Goal: Information Seeking & Learning: Learn about a topic

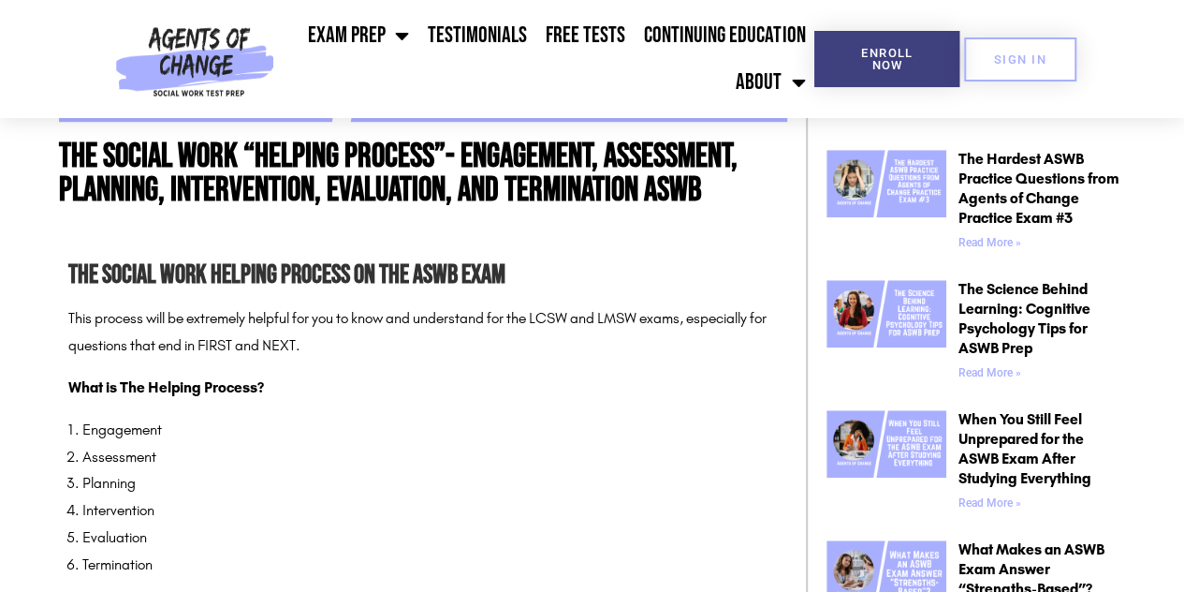
scroll to position [936, 0]
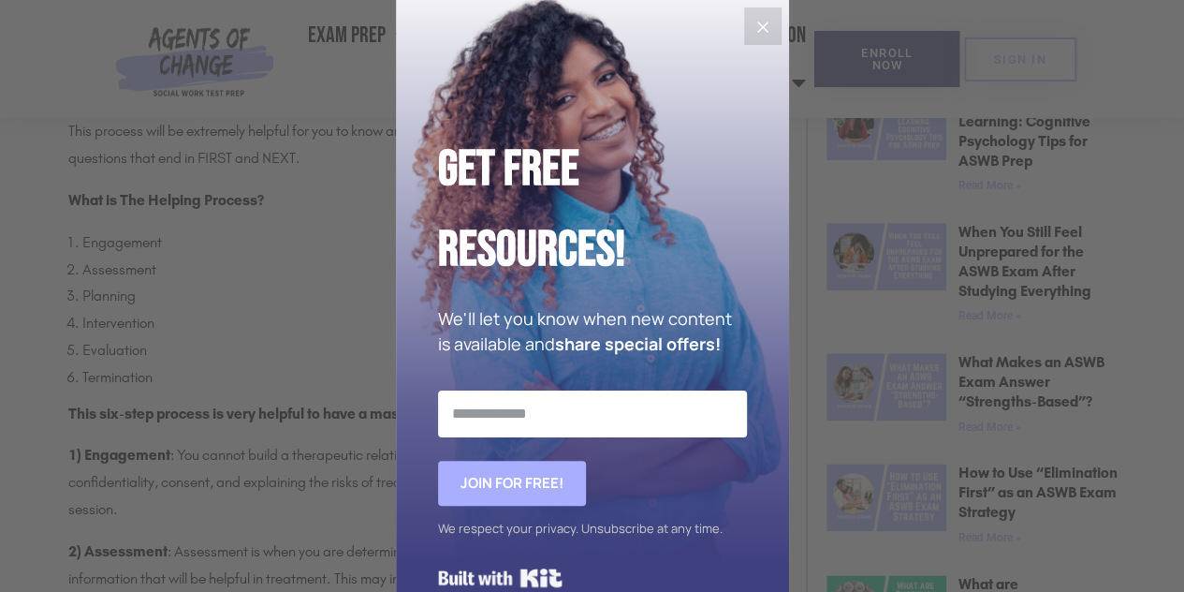
click at [744, 29] on button "Close" at bounding box center [762, 25] width 37 height 37
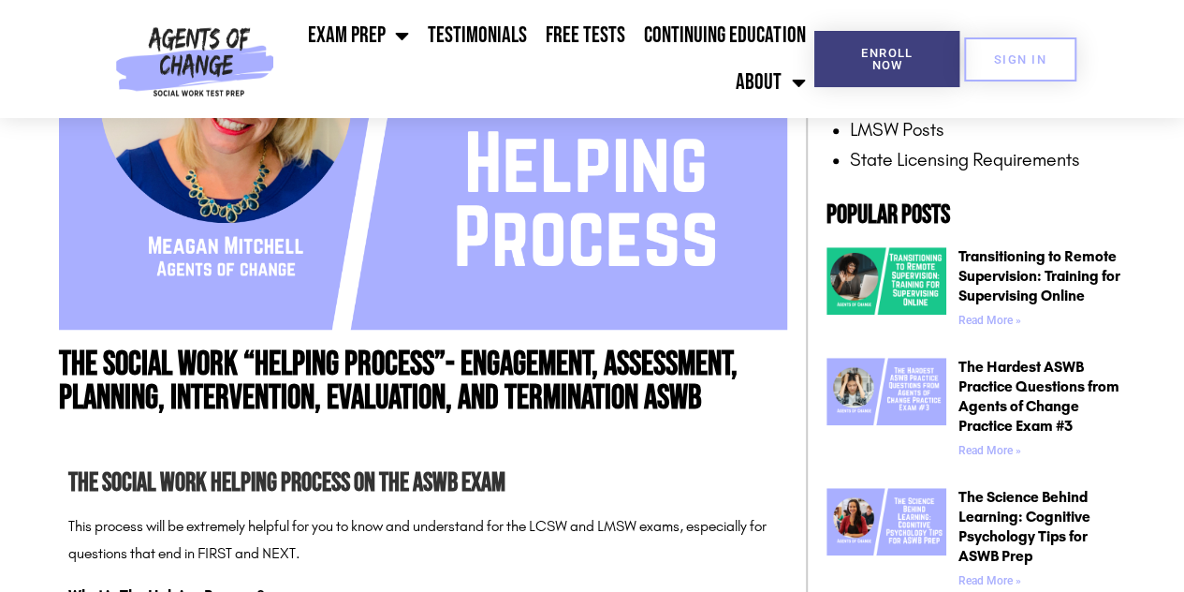
scroll to position [588, 0]
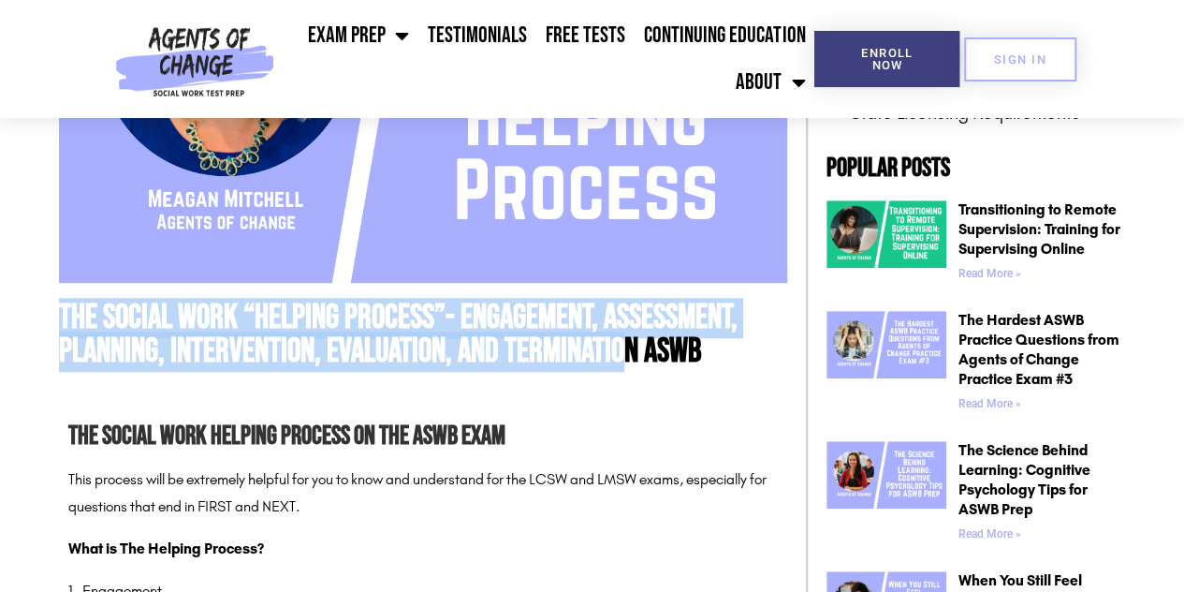
drag, startPoint x: 59, startPoint y: 309, endPoint x: 636, endPoint y: 346, distance: 577.9
click at [636, 346] on h1 "The Social Work “Helping Process”- Engagement, Assessment, Planning, Interventi…" at bounding box center [423, 334] width 728 height 67
click at [654, 330] on h1 "The Social Work “Helping Process”- Engagement, Assessment, Planning, Interventi…" at bounding box center [423, 334] width 728 height 67
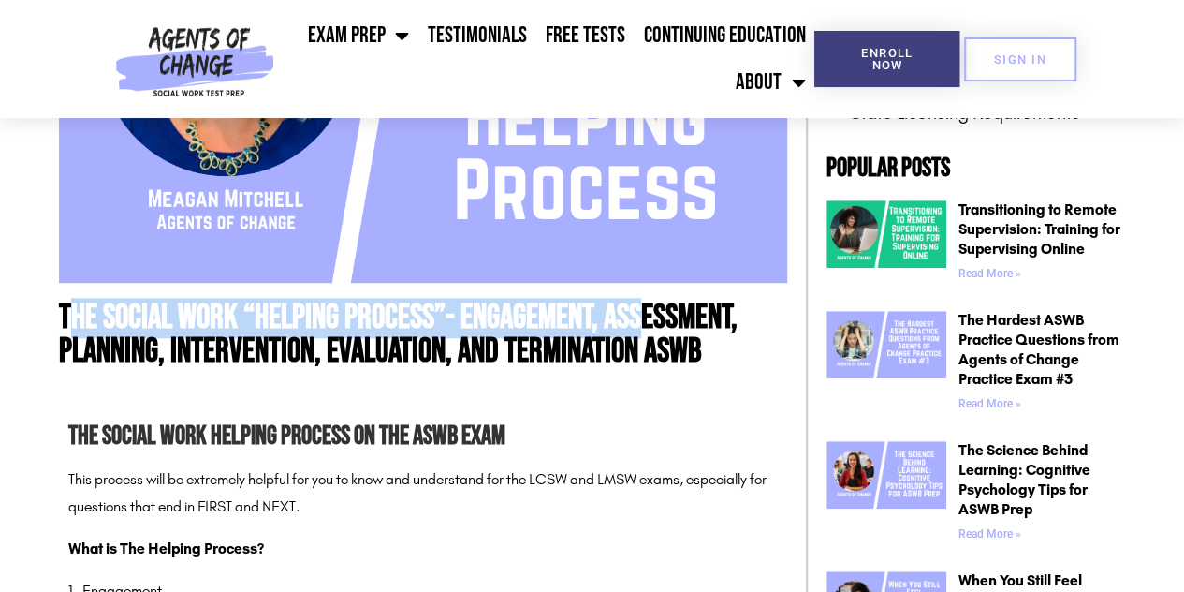
drag, startPoint x: 649, startPoint y: 337, endPoint x: 68, endPoint y: 325, distance: 580.6
click at [68, 325] on h1 "The Social Work “Helping Process”- Engagement, Assessment, Planning, Interventi…" at bounding box center [423, 334] width 728 height 67
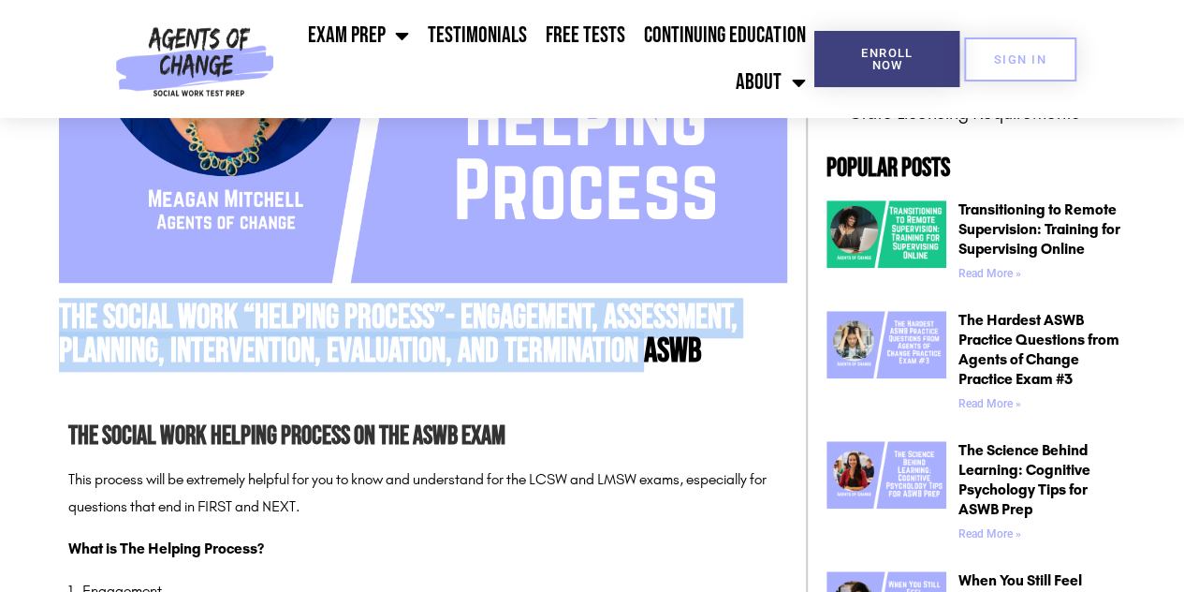
drag, startPoint x: 63, startPoint y: 304, endPoint x: 649, endPoint y: 345, distance: 587.4
click at [649, 345] on h1 "The Social Work “Helping Process”- Engagement, Assessment, Planning, Interventi…" at bounding box center [423, 334] width 728 height 67
copy h1 "The Social Work “Helping Process”- Engagement, Assessment, Planning, Interventi…"
